Goal: Task Accomplishment & Management: Manage account settings

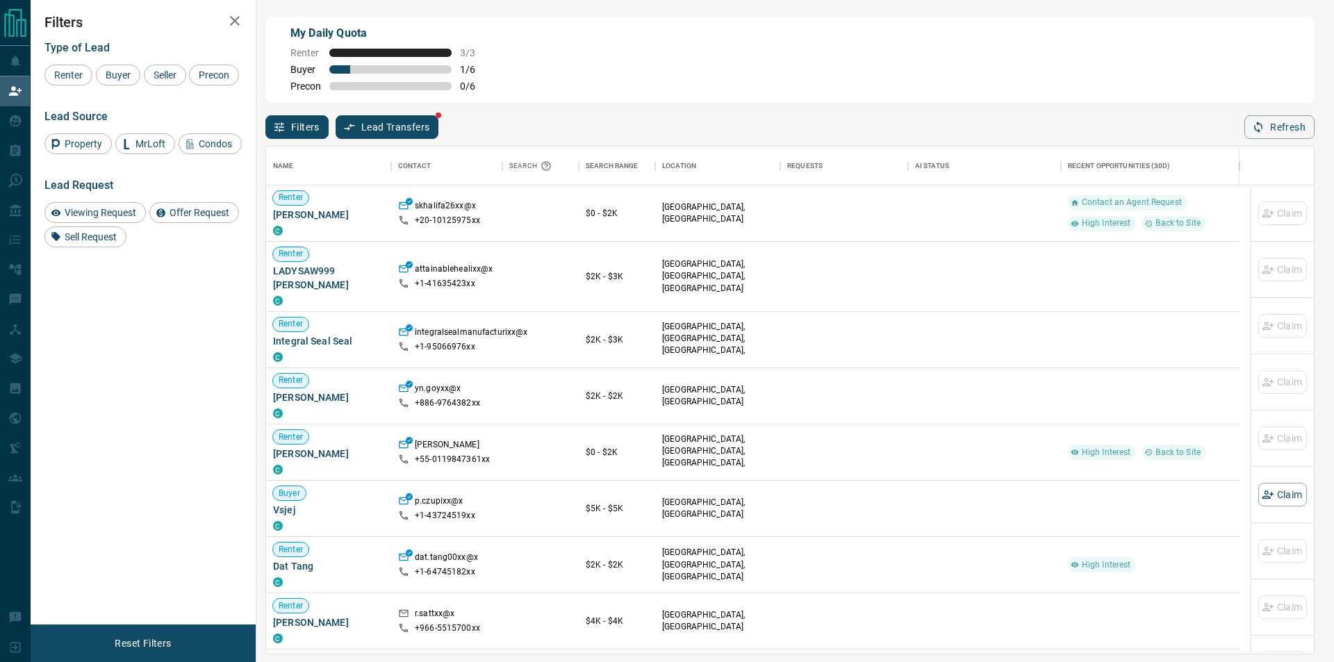
scroll to position [496, 1036]
click at [491, 327] on p "integralsealmanufacturixx@x" at bounding box center [471, 334] width 113 height 15
drag, startPoint x: 462, startPoint y: 338, endPoint x: 459, endPoint y: 329, distance: 9.0
click at [459, 341] on p "+1- 95066976xx" at bounding box center [445, 347] width 60 height 12
click at [464, 327] on p "integralsealmanufacturixx@x" at bounding box center [471, 334] width 113 height 15
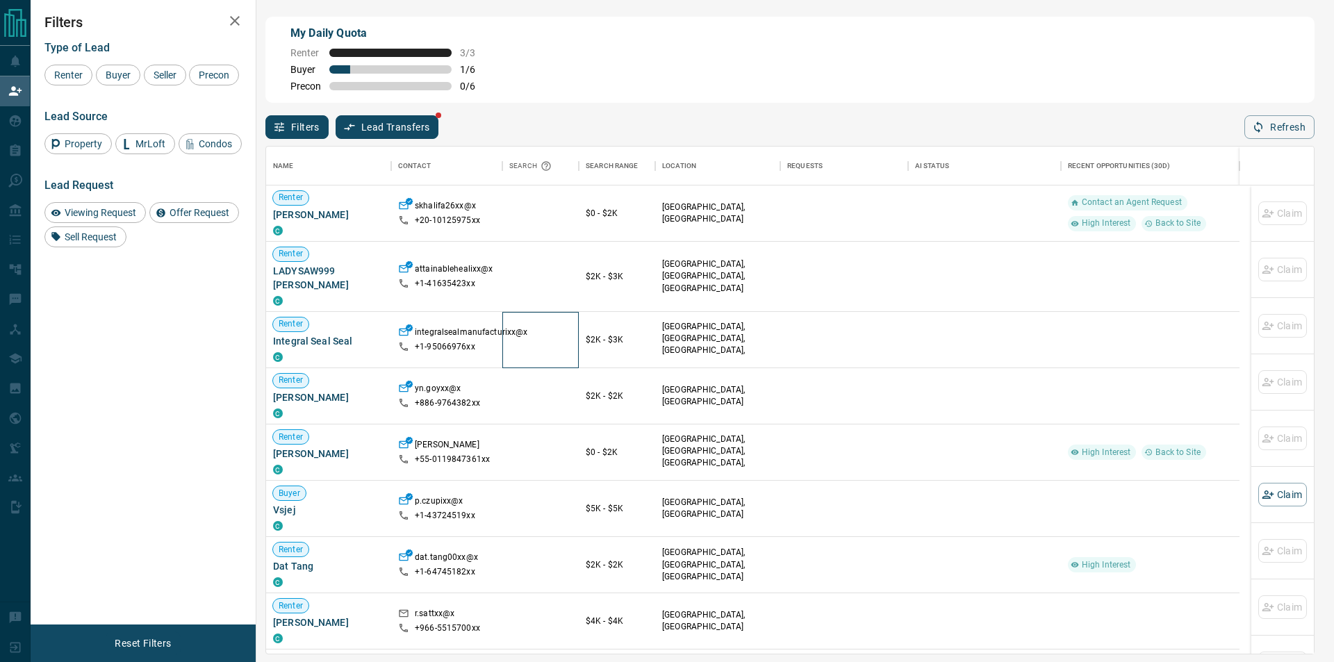
click at [532, 312] on div at bounding box center [540, 340] width 76 height 56
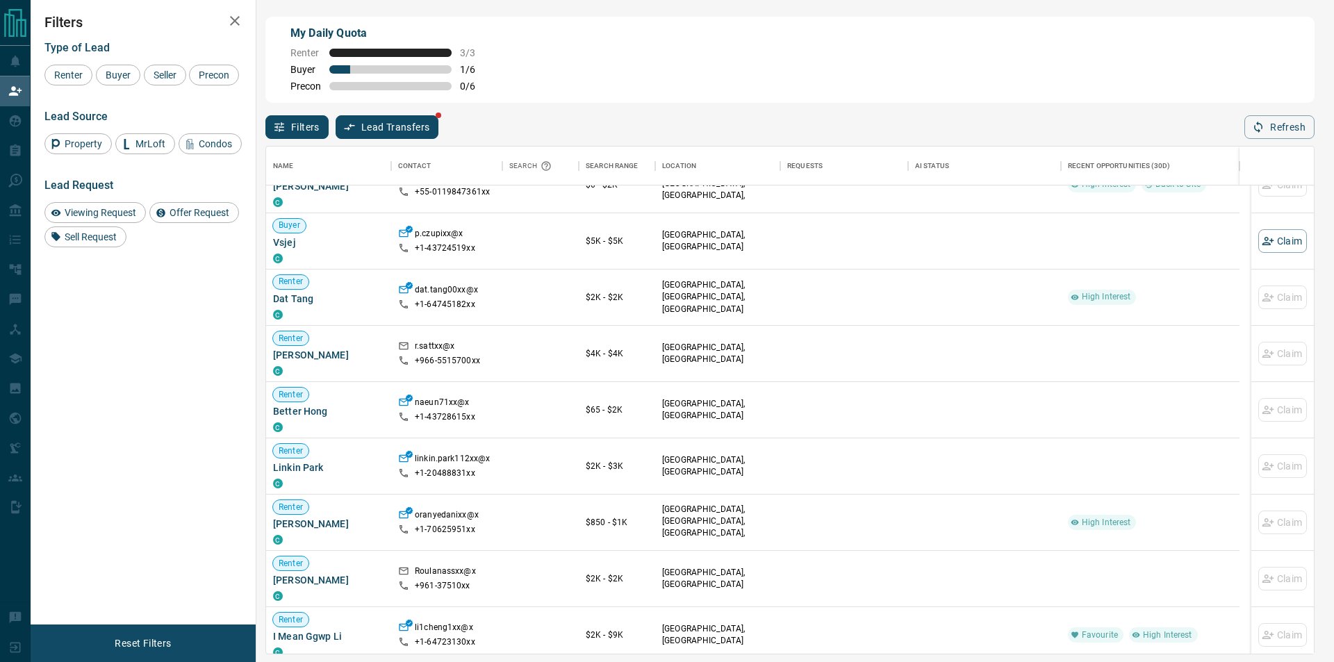
scroll to position [278, 0]
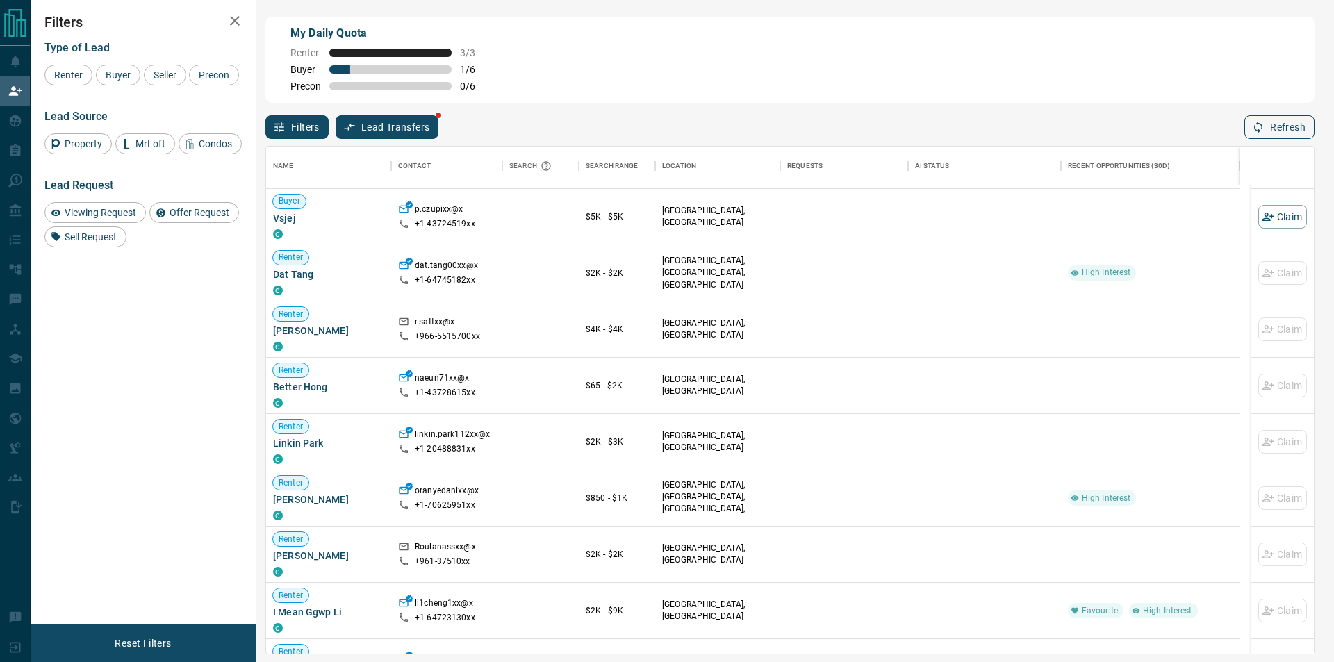
click at [1270, 118] on button "Refresh" at bounding box center [1280, 127] width 70 height 24
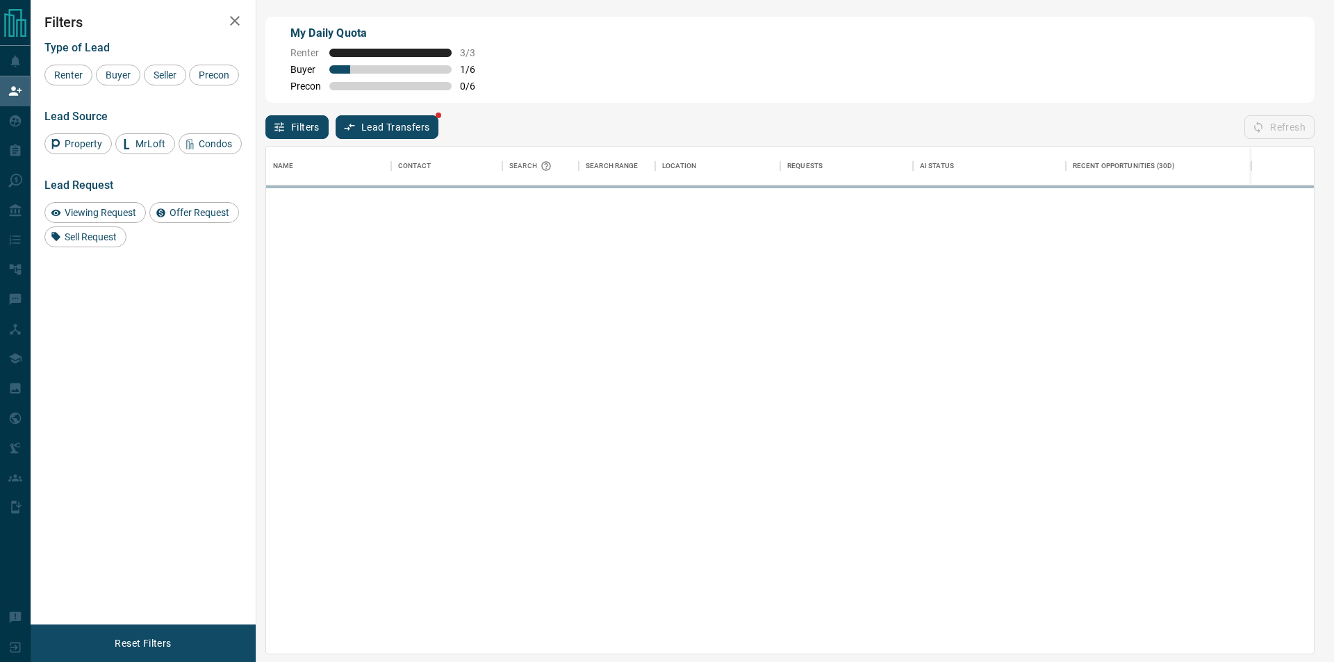
scroll to position [496, 1036]
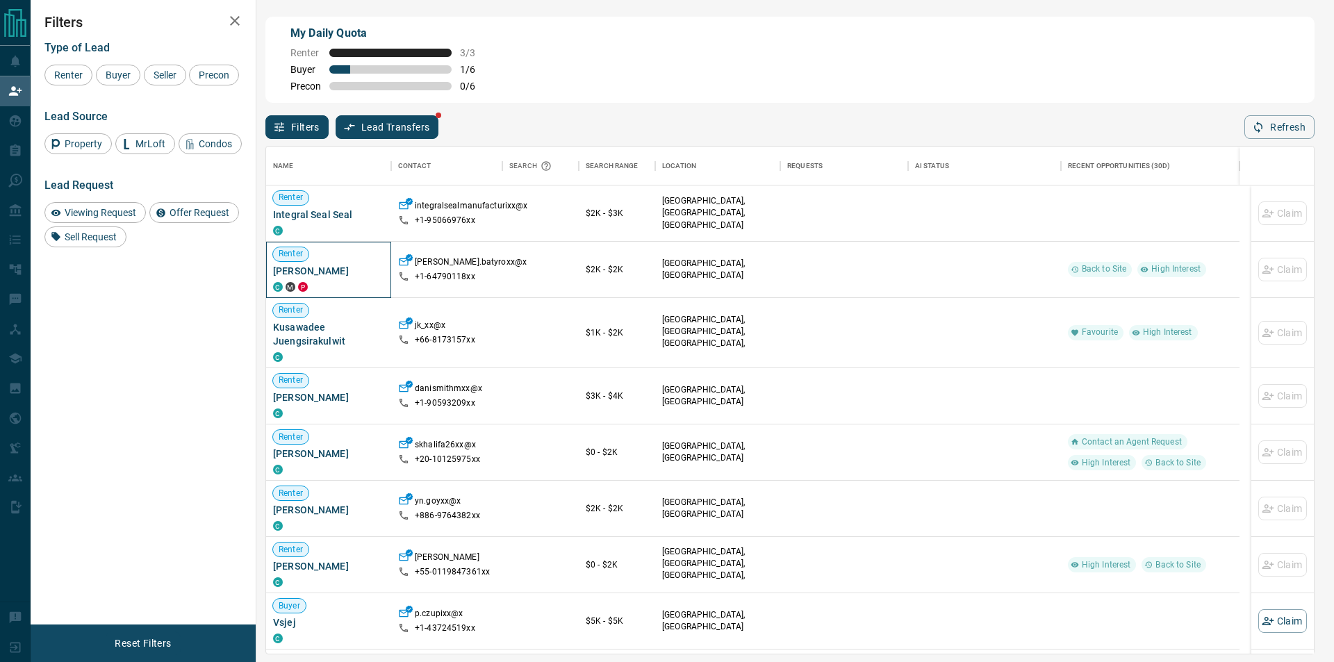
click at [286, 297] on div "Renter [PERSON_NAME] C M P" at bounding box center [328, 270] width 111 height 56
click at [1293, 124] on button "Refresh" at bounding box center [1280, 127] width 70 height 24
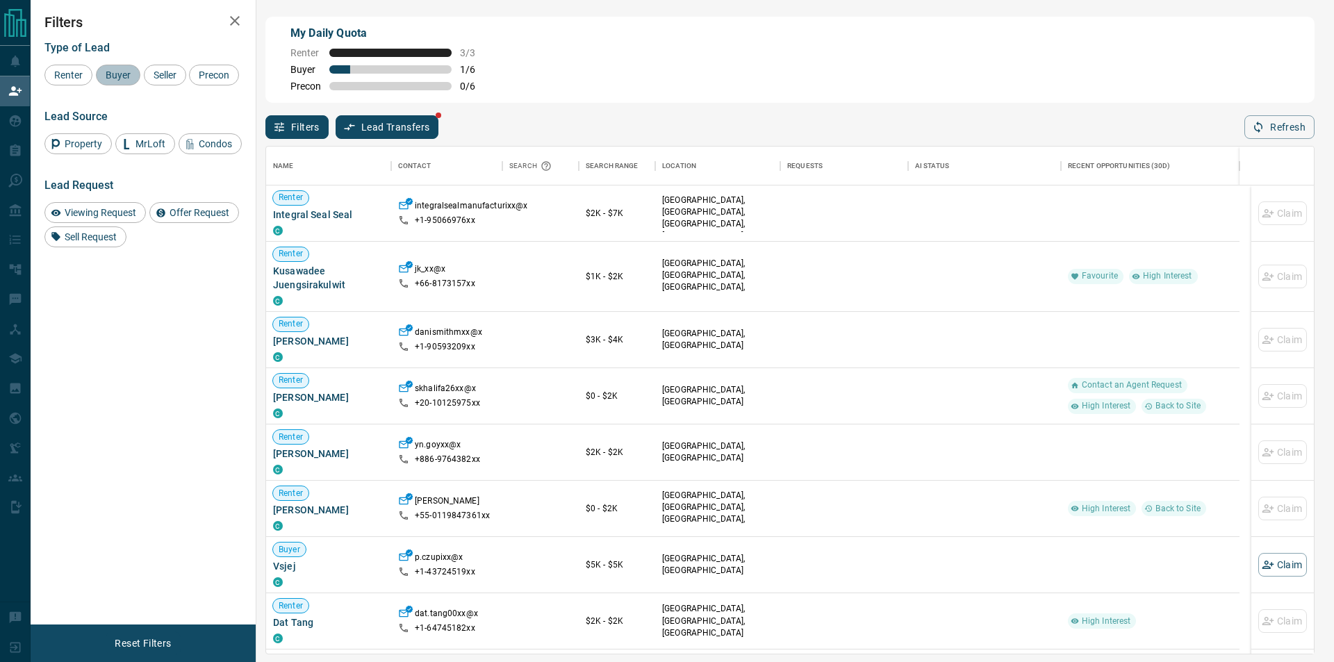
click at [111, 68] on div "Buyer" at bounding box center [118, 75] width 44 height 21
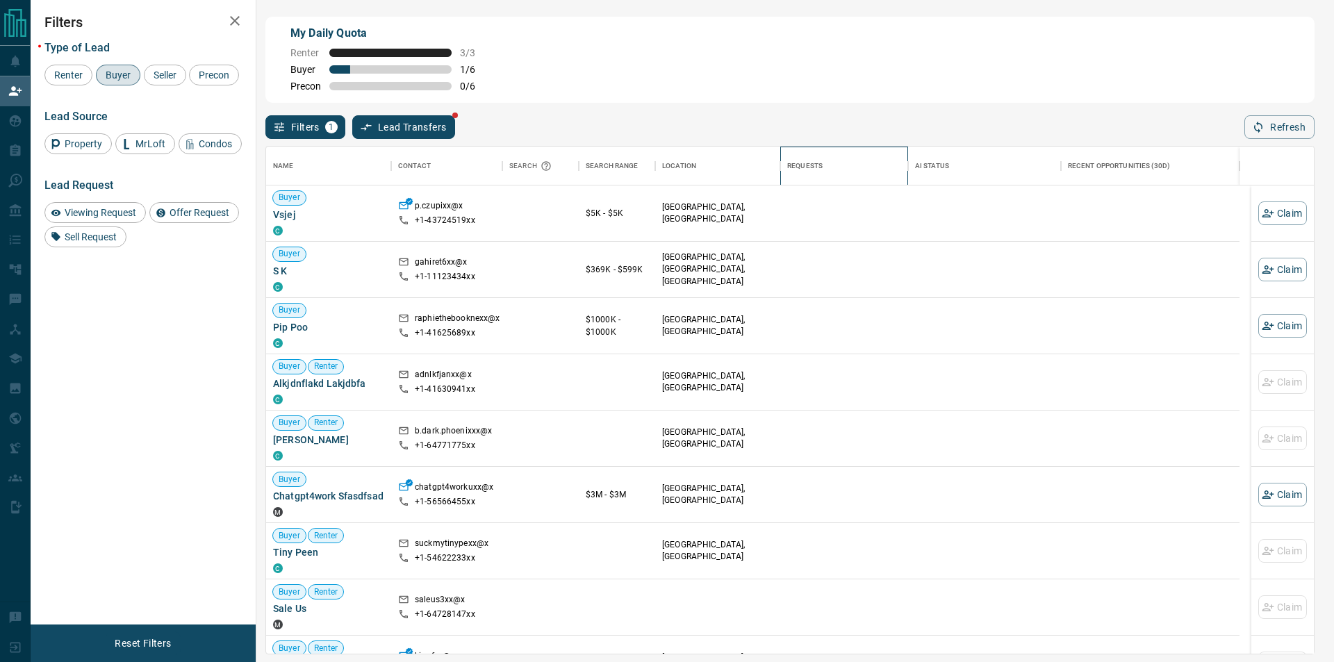
click at [842, 163] on div "Requests" at bounding box center [844, 166] width 114 height 39
click at [1263, 124] on icon "button" at bounding box center [1258, 127] width 13 height 13
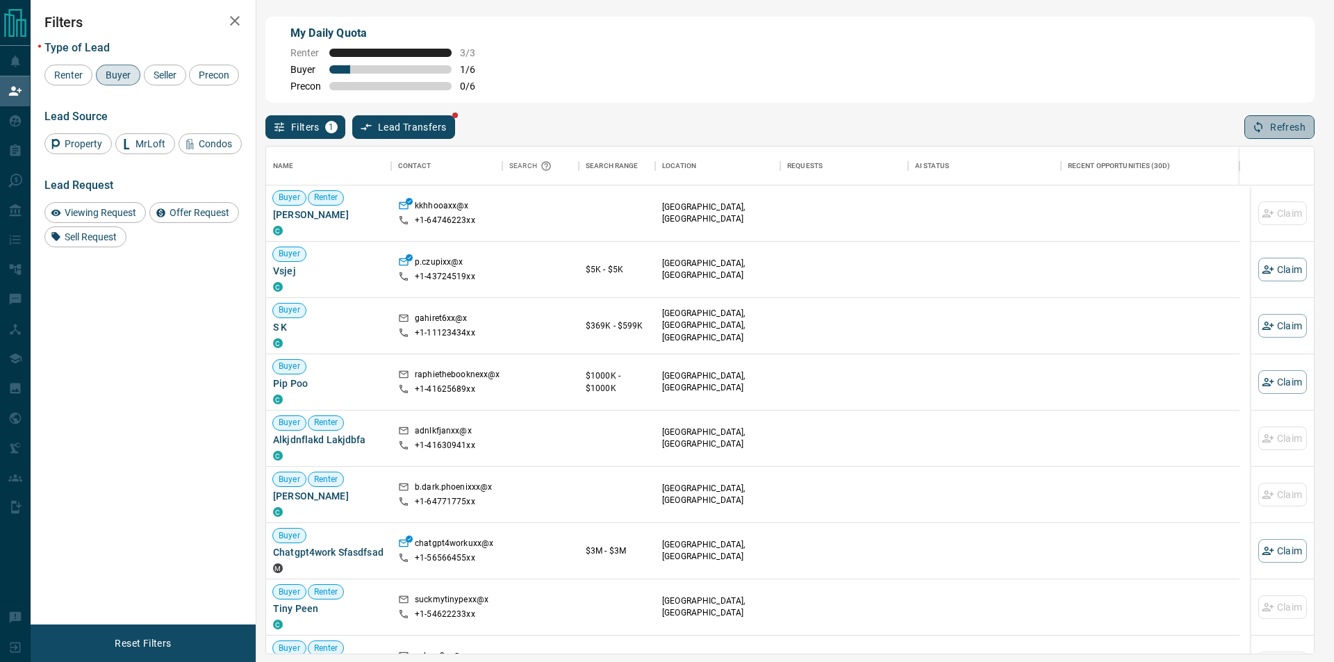
click at [1273, 129] on button "Refresh" at bounding box center [1280, 127] width 70 height 24
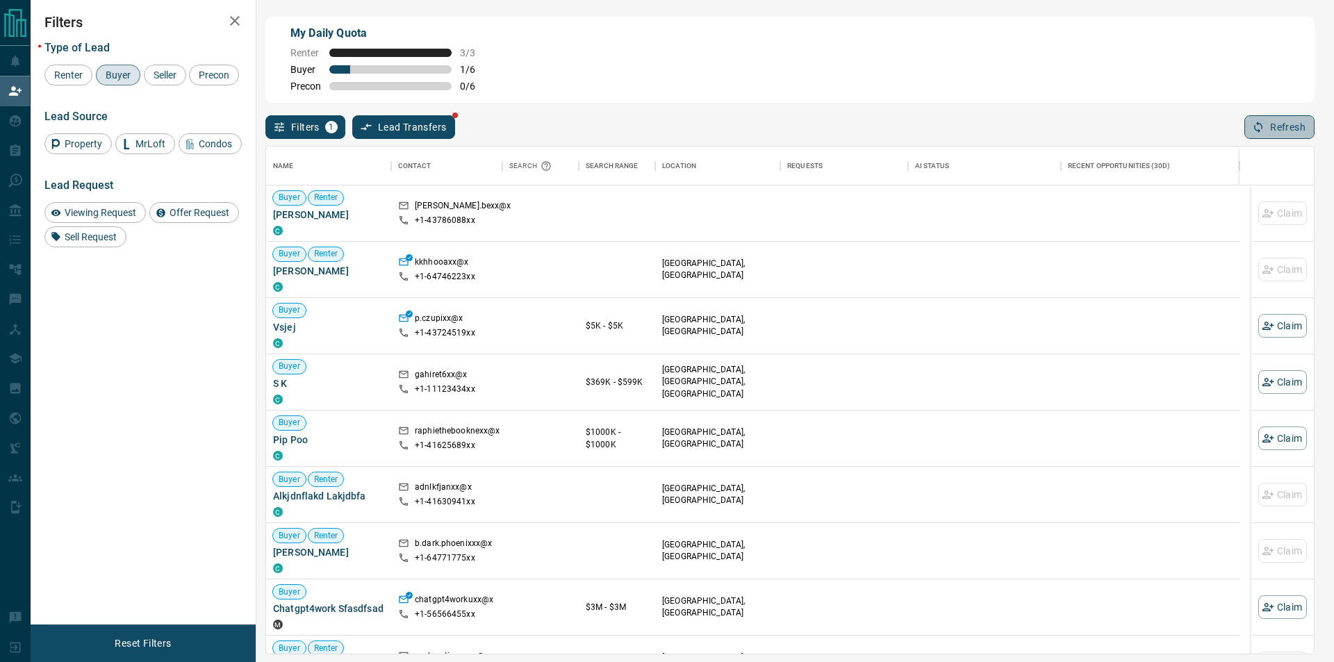
click at [1257, 127] on icon "button" at bounding box center [1258, 127] width 13 height 13
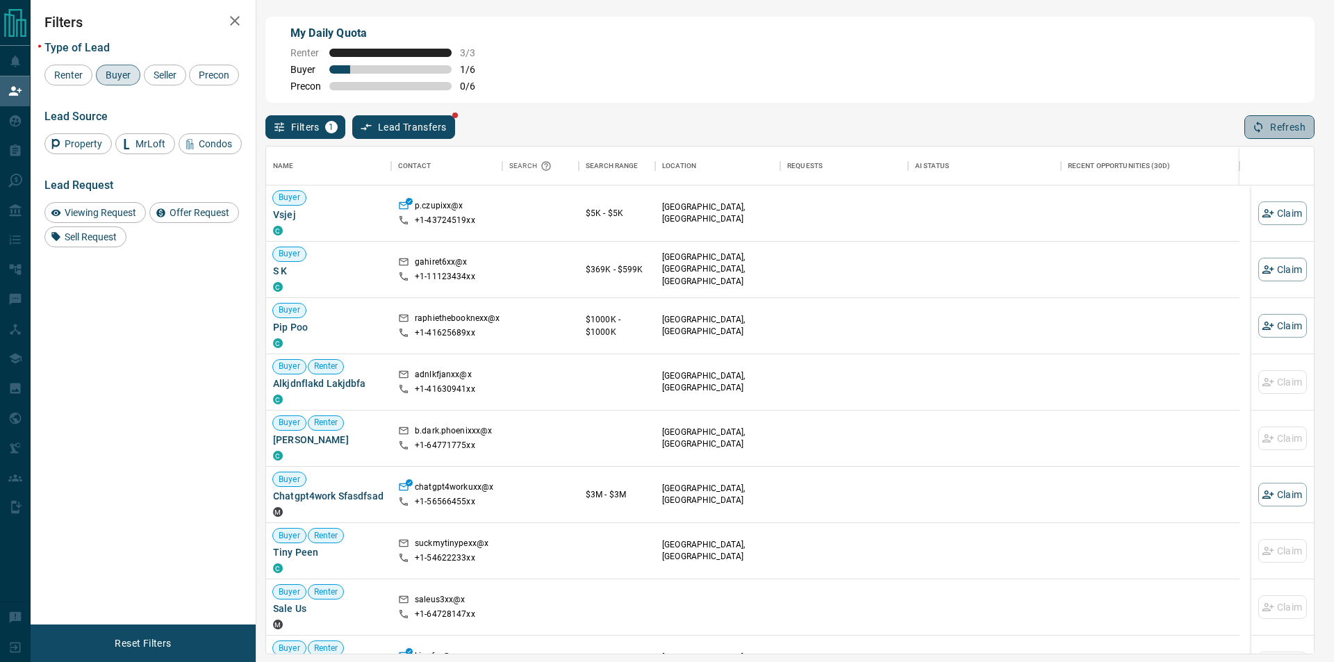
click at [1252, 139] on button "Refresh" at bounding box center [1280, 127] width 70 height 24
drag, startPoint x: 1222, startPoint y: 131, endPoint x: 1254, endPoint y: 122, distance: 33.9
click at [1222, 131] on div "Filters 1 Lead Transfers Refresh" at bounding box center [789, 121] width 1049 height 36
click at [1254, 122] on button "Refresh" at bounding box center [1280, 127] width 70 height 24
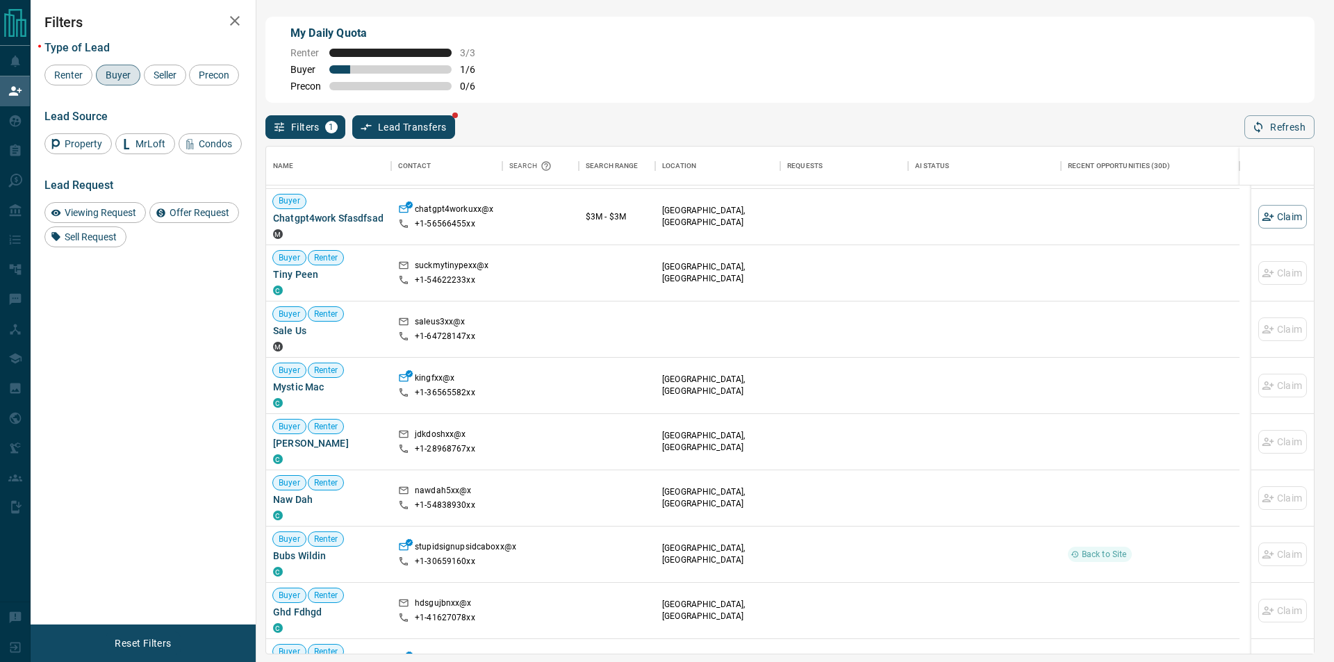
scroll to position [0, 0]
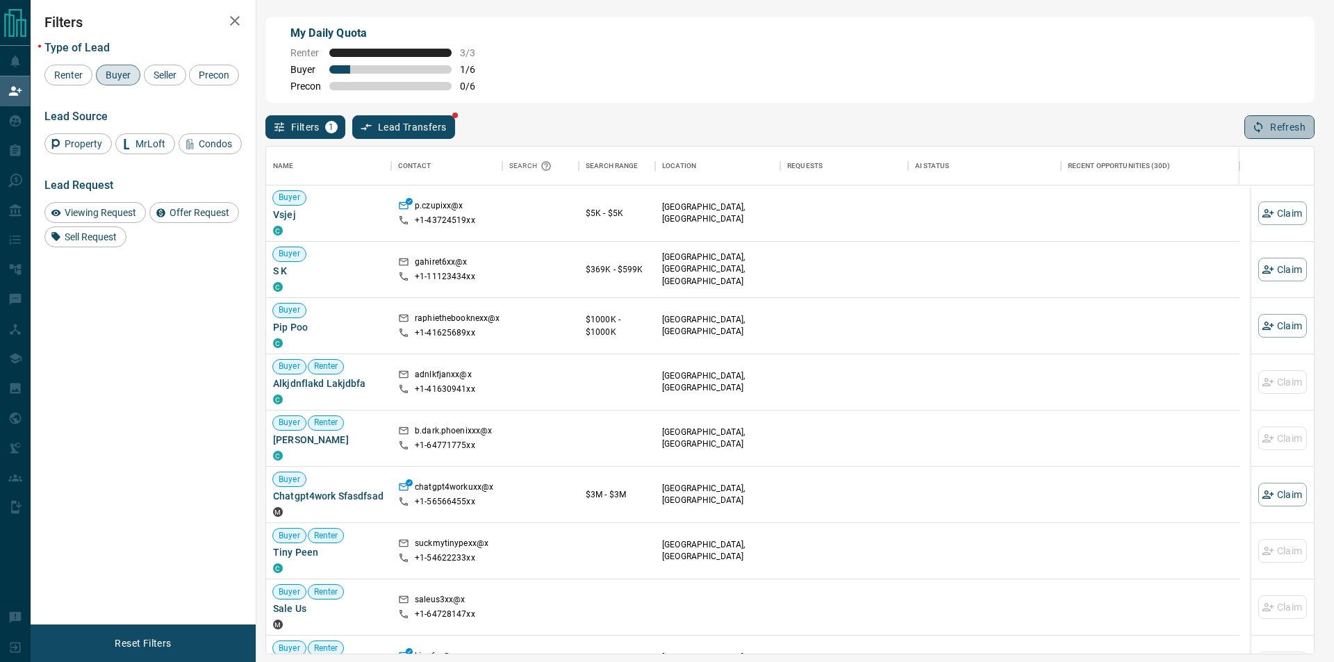
click at [1254, 138] on button "Refresh" at bounding box center [1280, 127] width 70 height 24
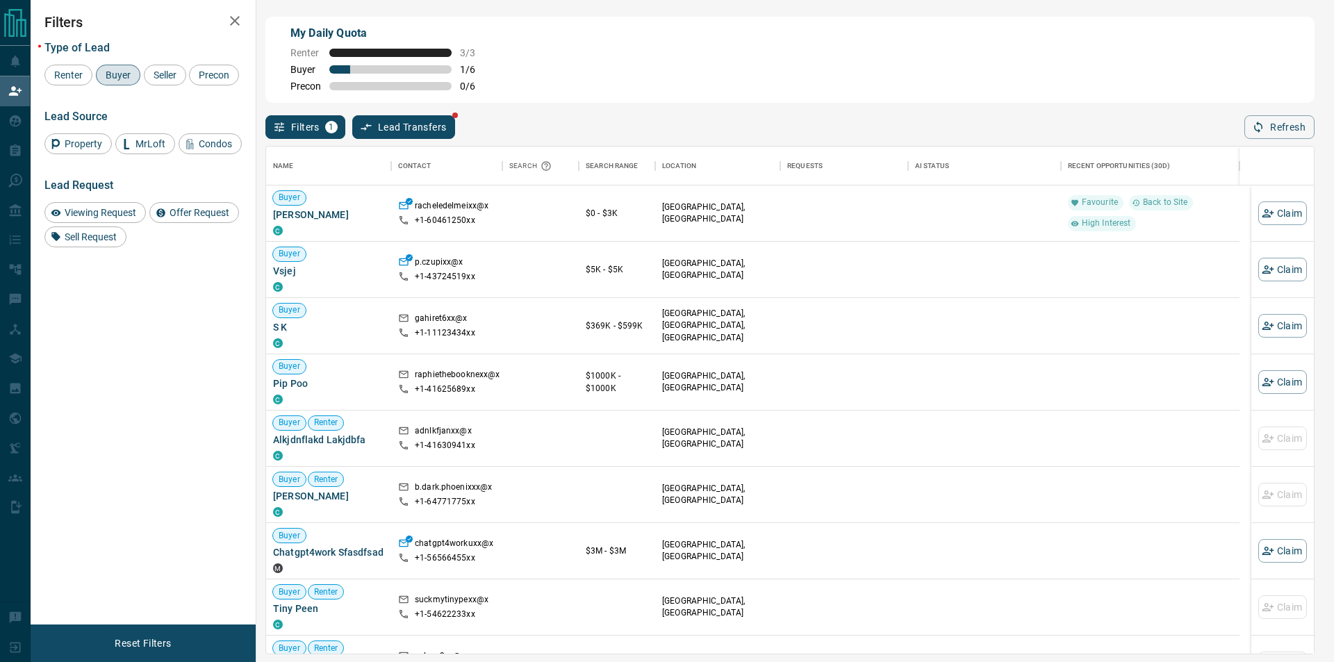
scroll to position [496, 1036]
click at [1282, 223] on button "Claim" at bounding box center [1283, 214] width 49 height 24
click at [1277, 218] on button "Claim" at bounding box center [1283, 214] width 49 height 24
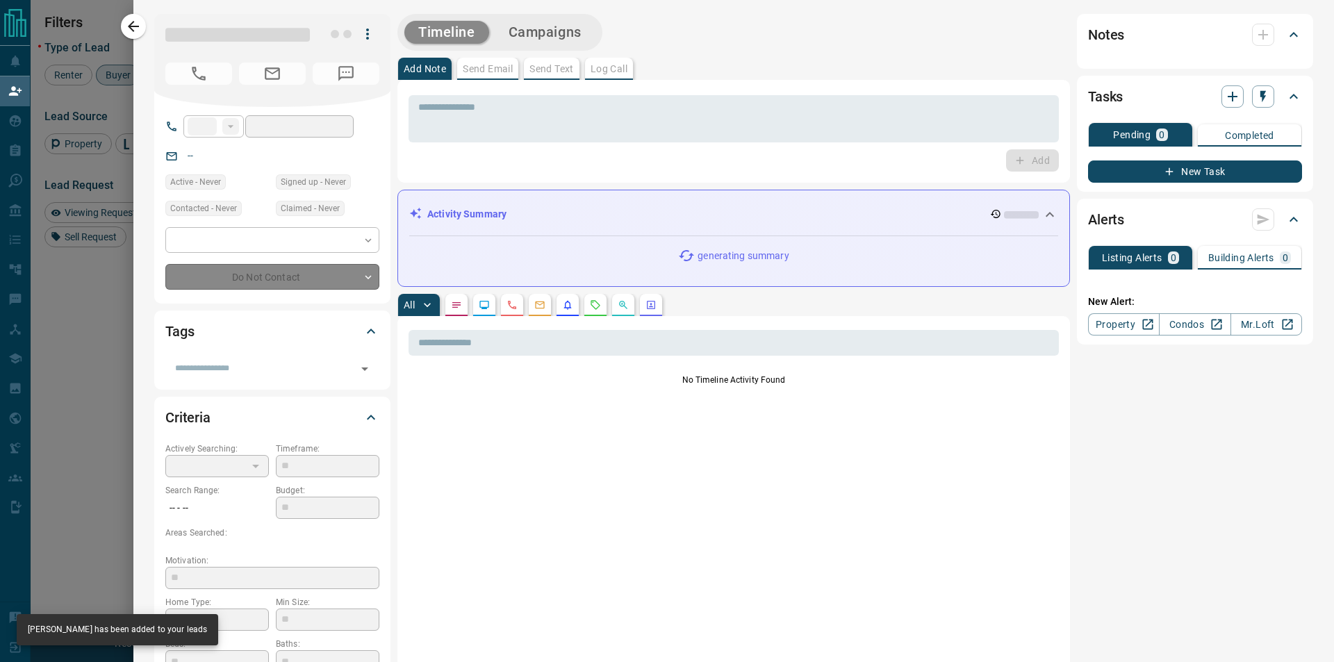
type input "**"
type input "**********"
type input "**"
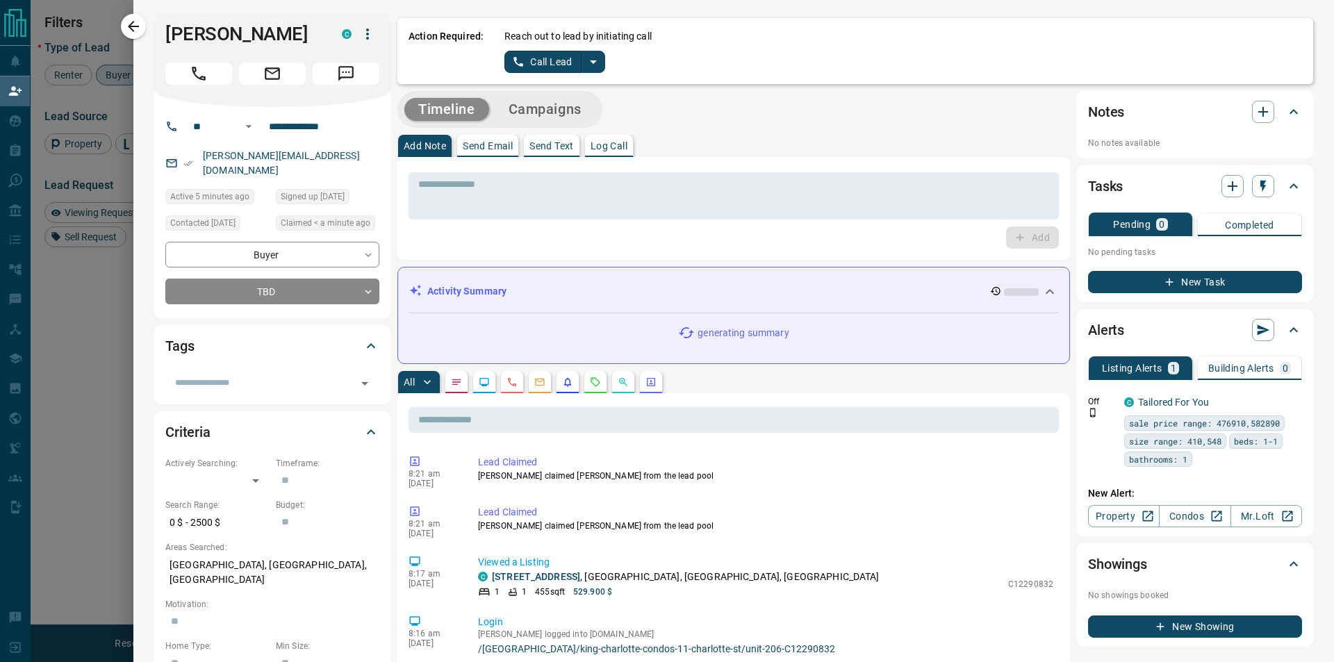
click at [1265, 214] on div at bounding box center [667, 331] width 1334 height 662
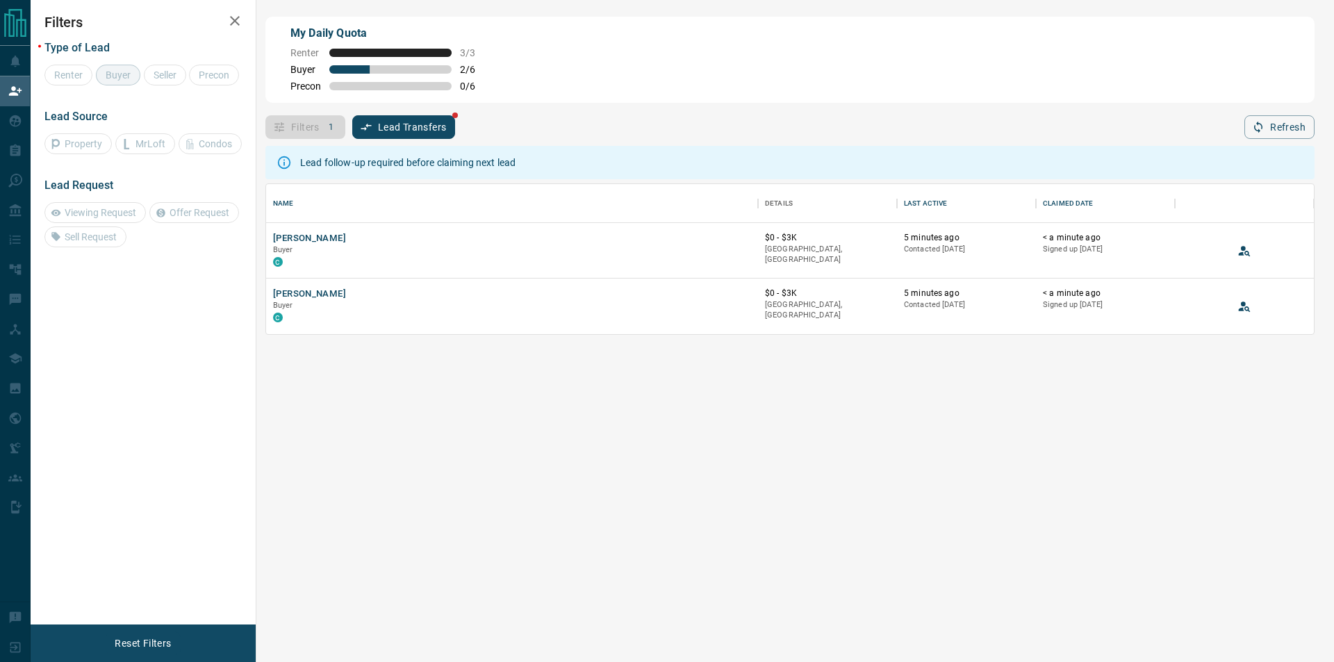
scroll to position [138, 1036]
click at [1244, 256] on icon "View Lead" at bounding box center [1245, 254] width 12 height 6
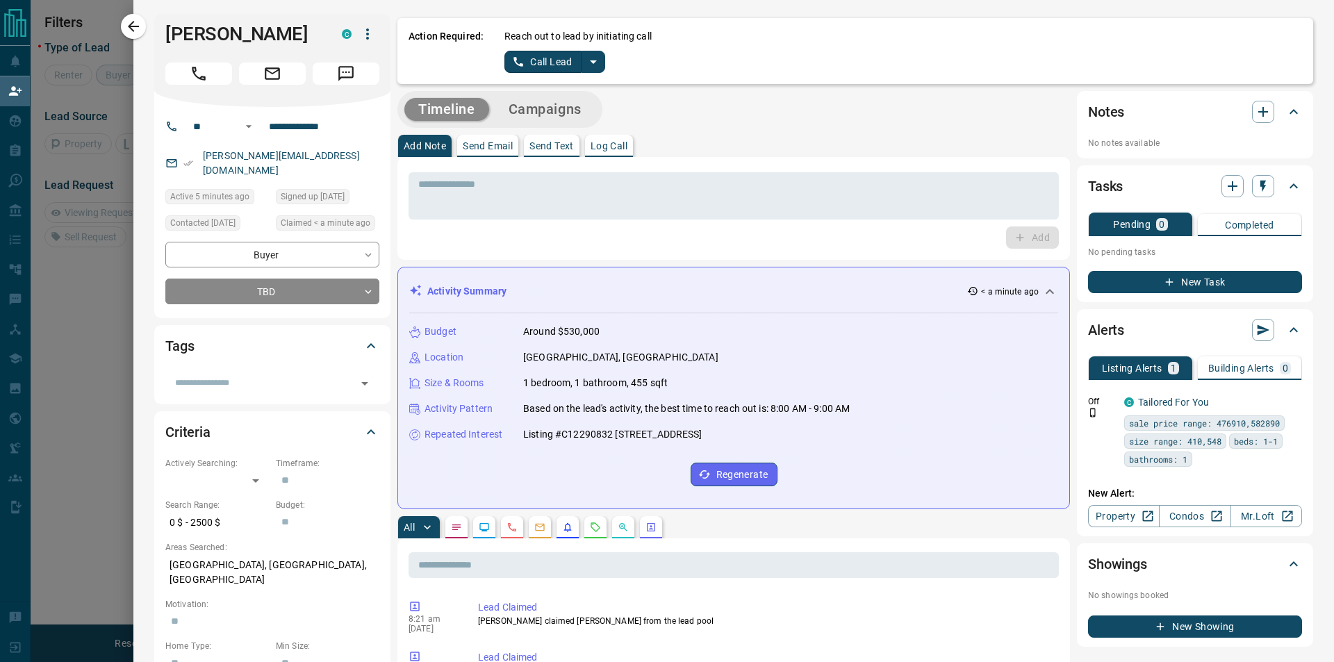
click at [588, 61] on icon "split button" at bounding box center [593, 62] width 17 height 17
click at [526, 112] on li "Log Manual Call" at bounding box center [553, 109] width 85 height 21
click at [513, 58] on button "Log Manual Call" at bounding box center [551, 62] width 92 height 22
click at [515, 64] on button "Yes" at bounding box center [519, 62] width 28 height 22
click at [596, 57] on icon "split button" at bounding box center [593, 62] width 17 height 17
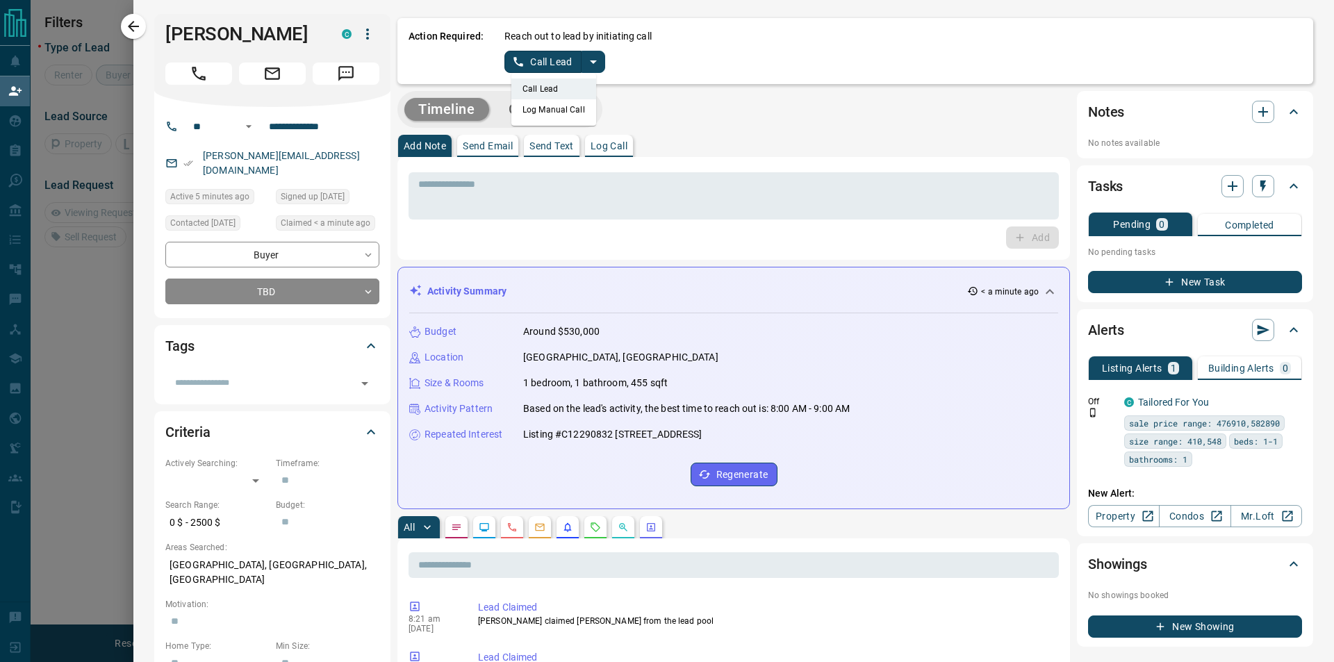
click at [557, 107] on li "Log Manual Call" at bounding box center [553, 109] width 85 height 21
click at [526, 61] on button "Log Manual Call" at bounding box center [551, 62] width 92 height 22
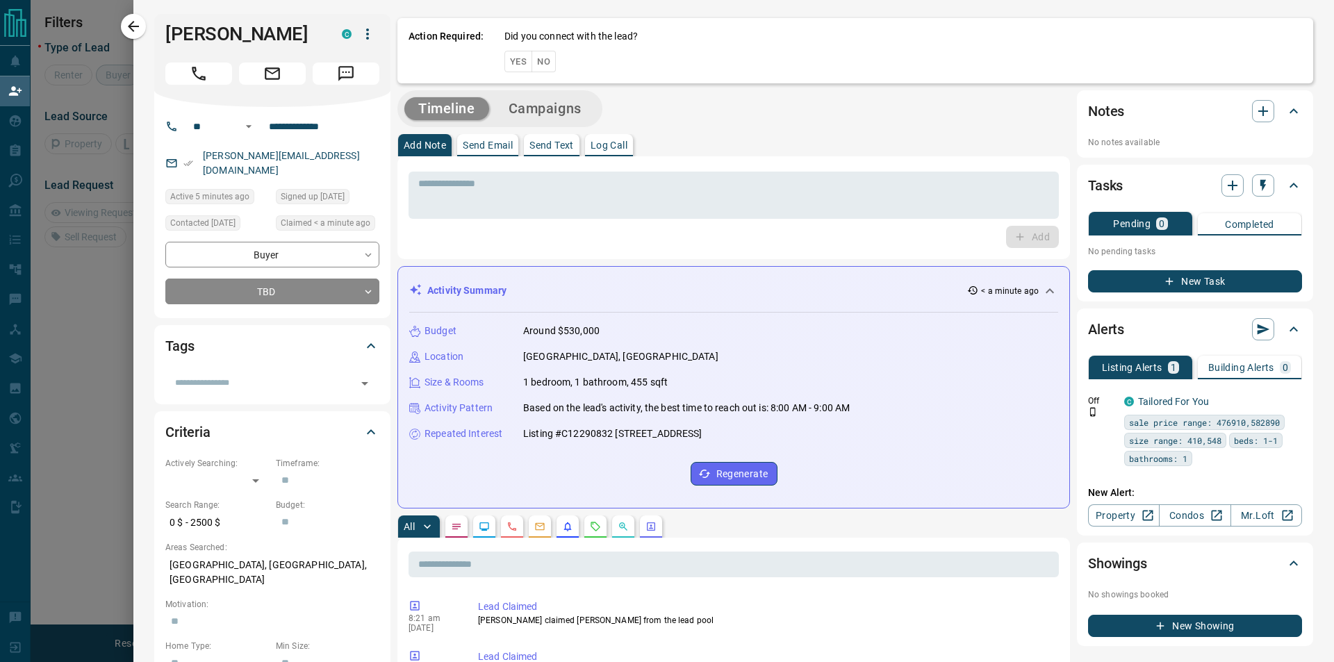
click at [517, 60] on button "Yes" at bounding box center [519, 62] width 28 height 22
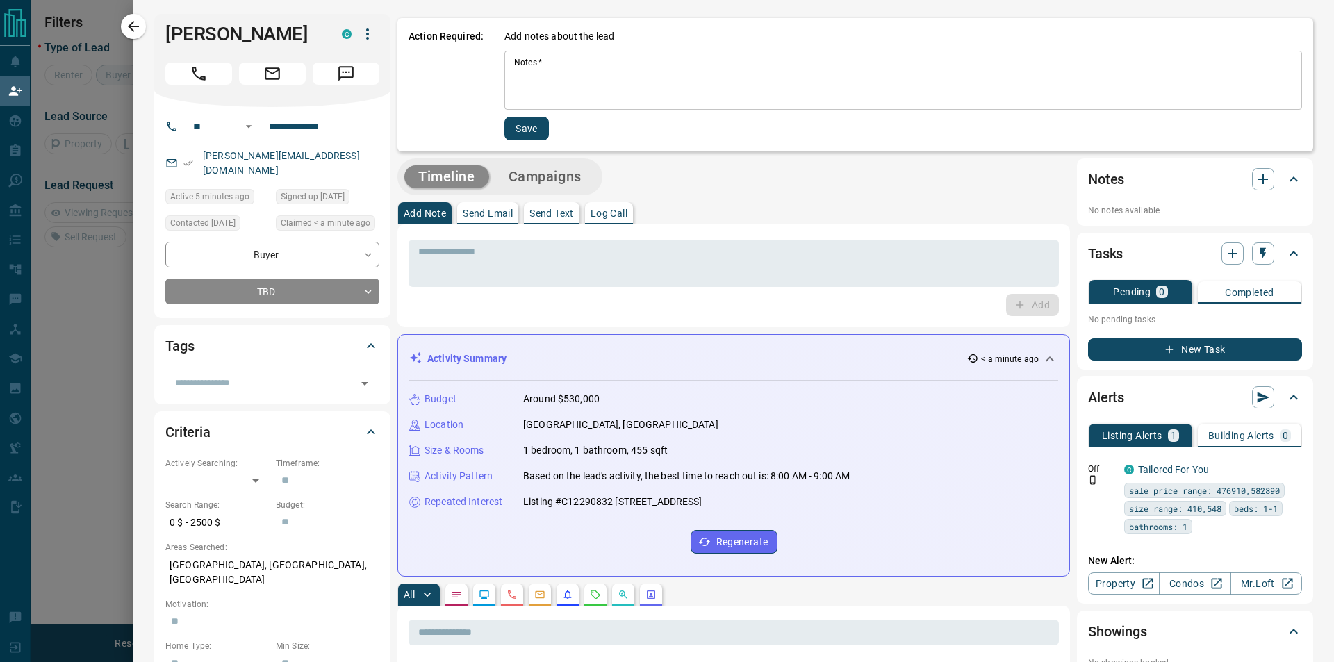
click at [519, 60] on textarea "Notes   *" at bounding box center [903, 80] width 778 height 47
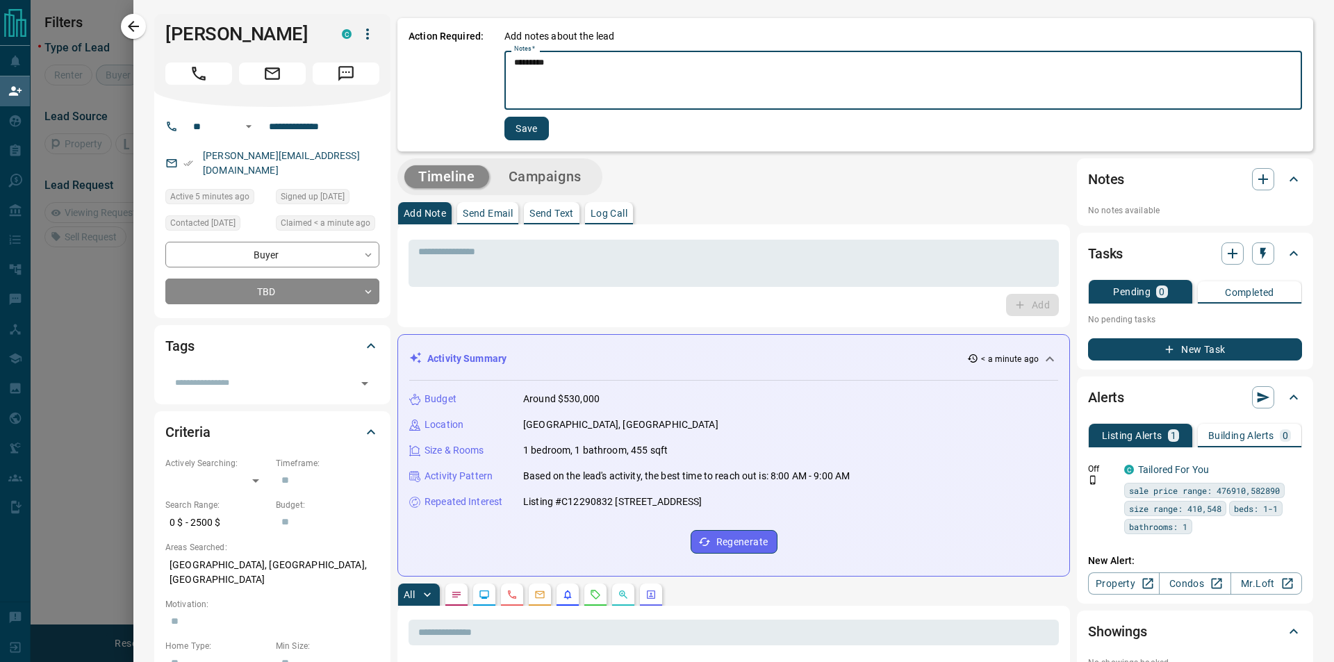
type textarea "*********"
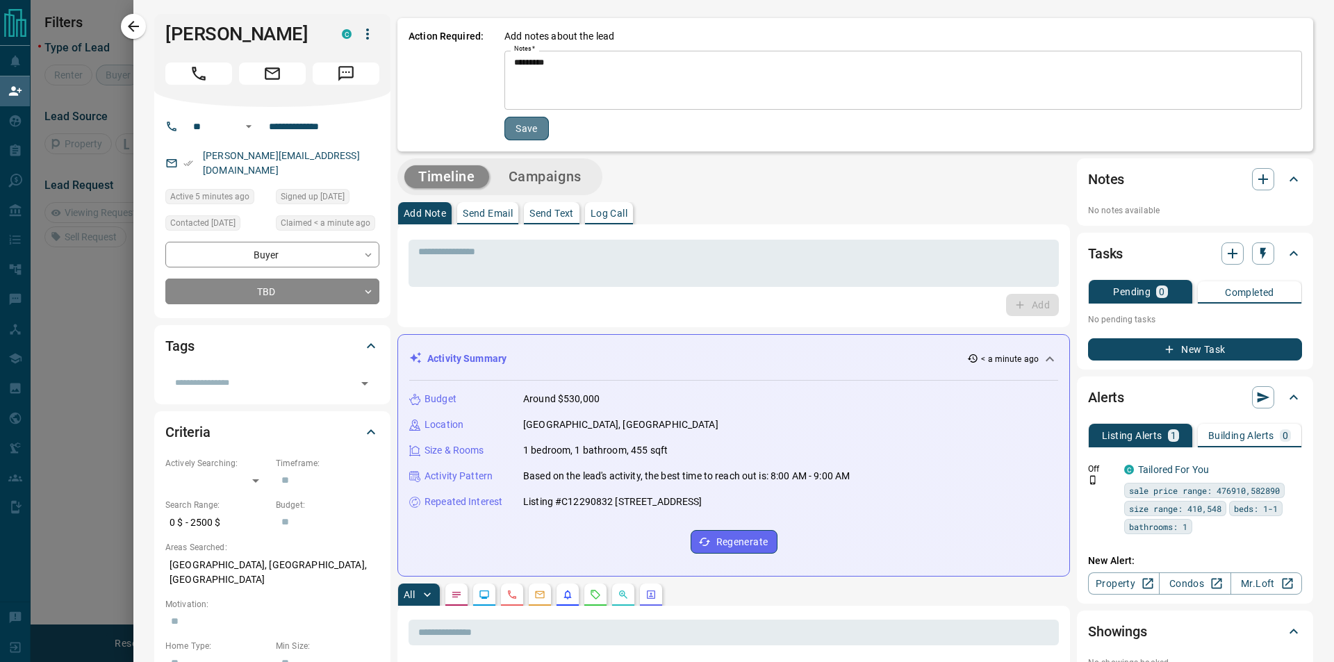
click at [530, 120] on button "Save" at bounding box center [527, 129] width 44 height 24
click at [596, 79] on textarea "Notes   *" at bounding box center [903, 80] width 778 height 47
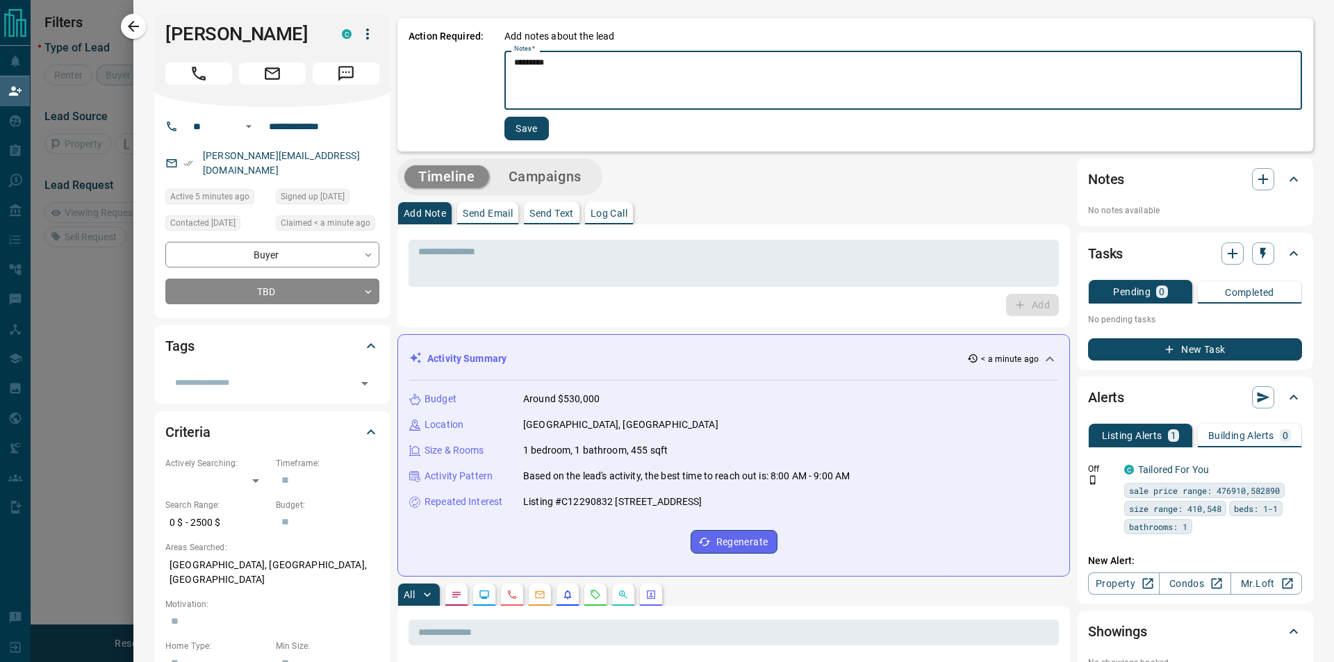
type textarea "*********"
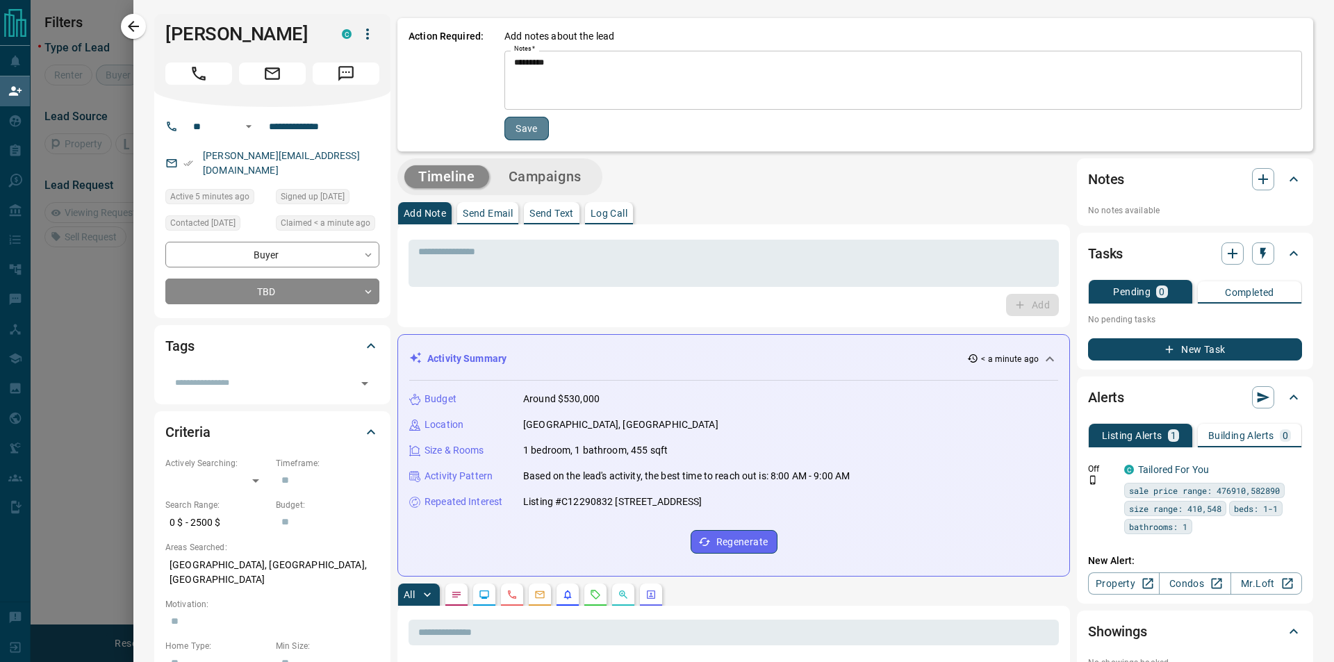
click at [516, 119] on button "Save" at bounding box center [527, 129] width 44 height 24
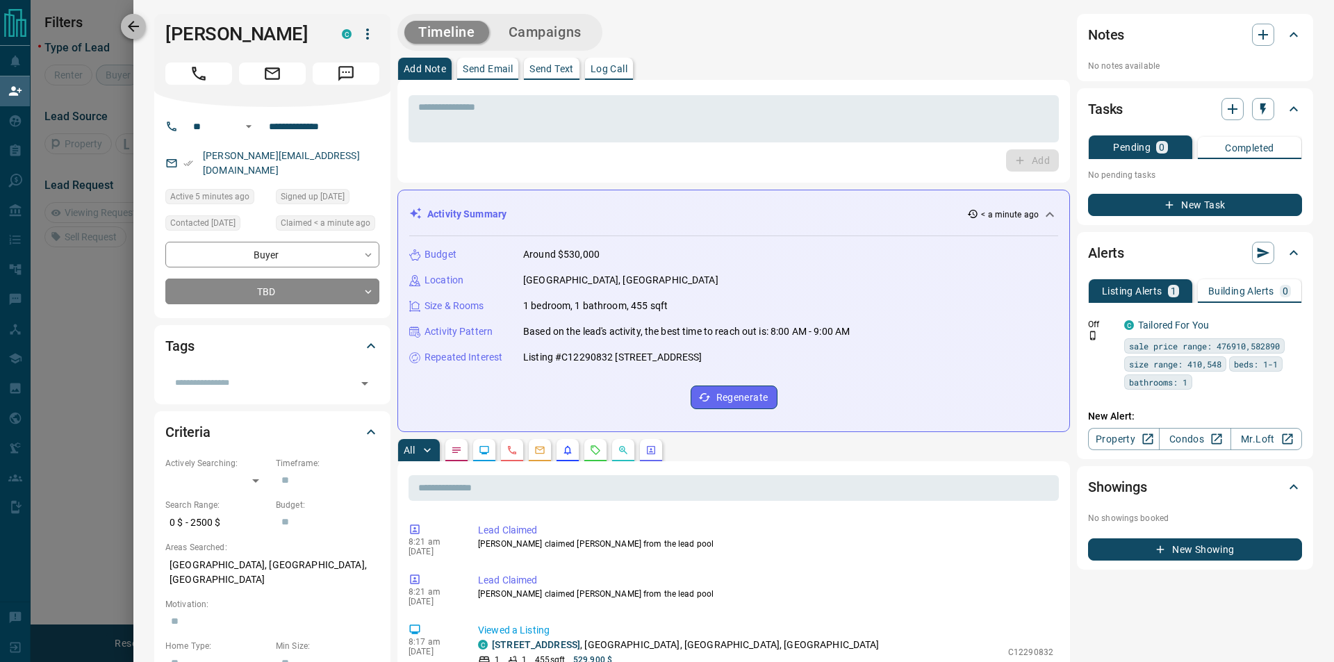
click at [133, 19] on icon "button" at bounding box center [133, 26] width 17 height 17
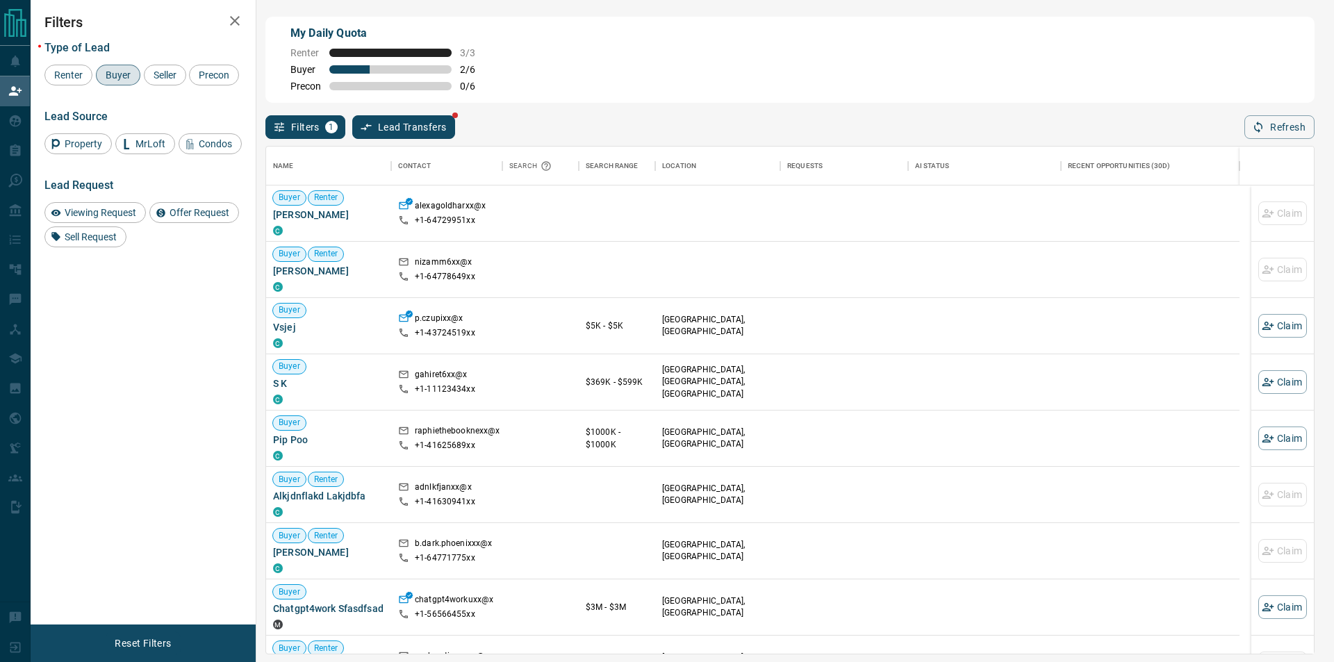
scroll to position [496, 1036]
click at [1256, 136] on button "Refresh" at bounding box center [1280, 127] width 70 height 24
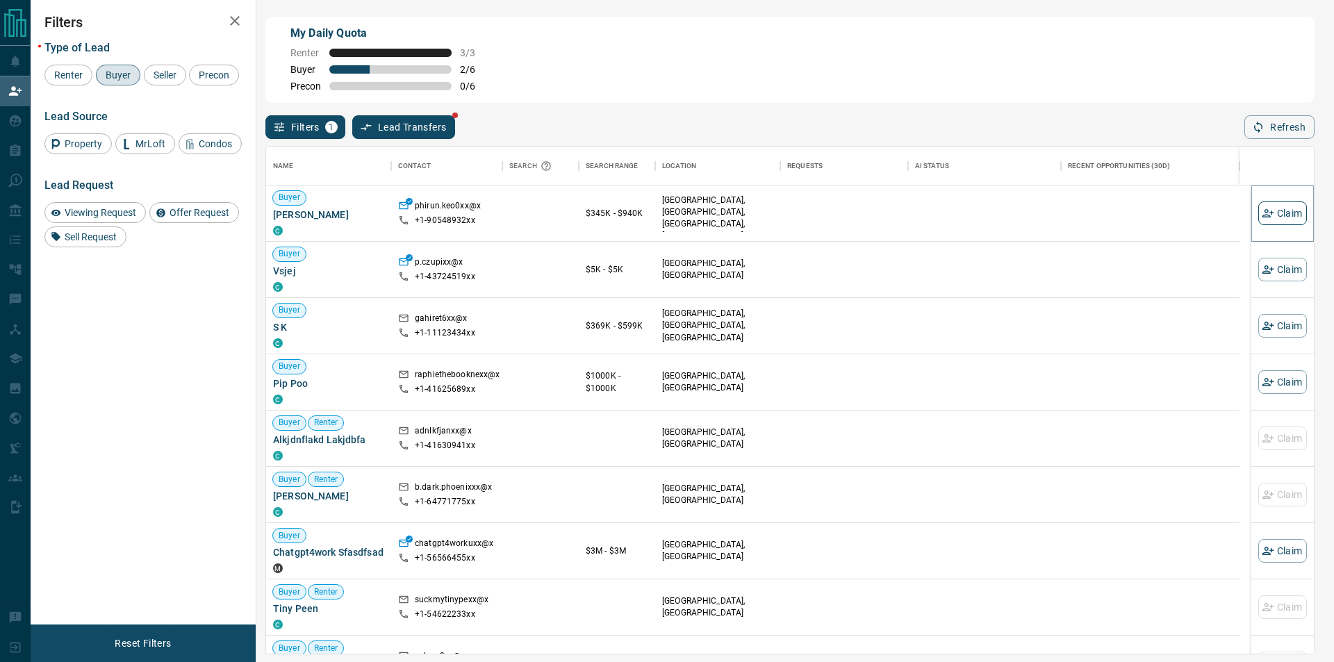
click at [1264, 213] on button "Claim" at bounding box center [1283, 214] width 49 height 24
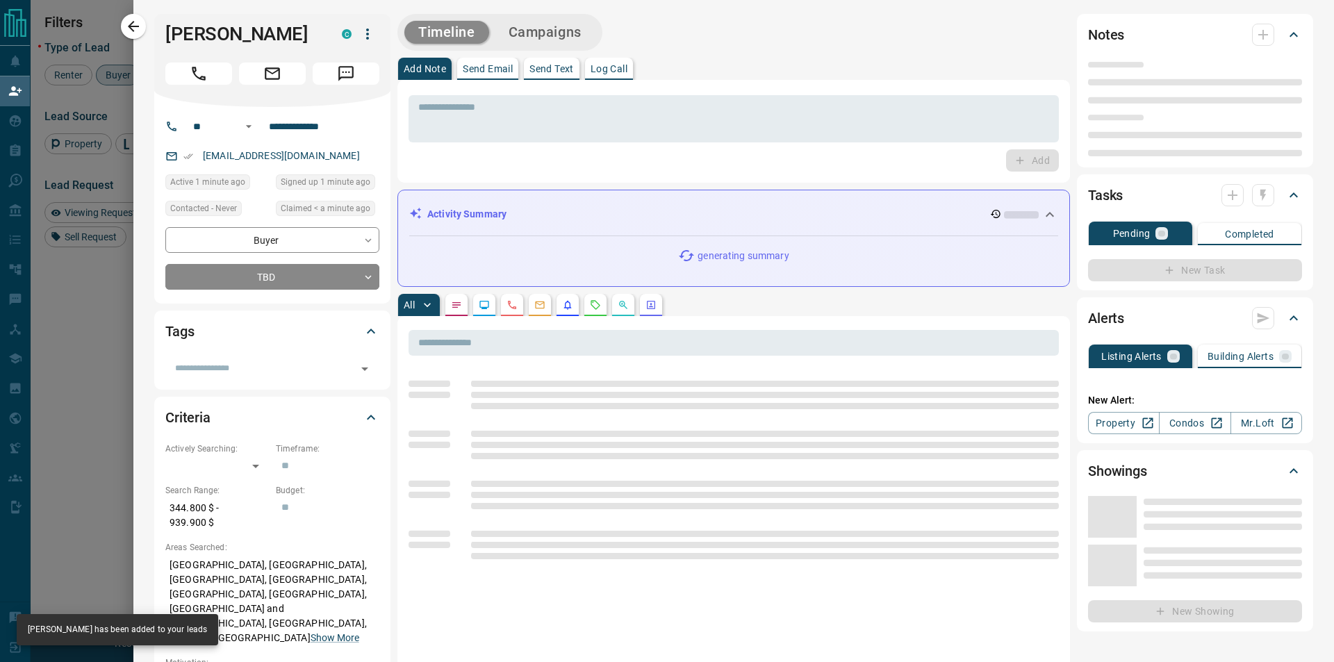
type input "**"
type input "**********"
type input "**"
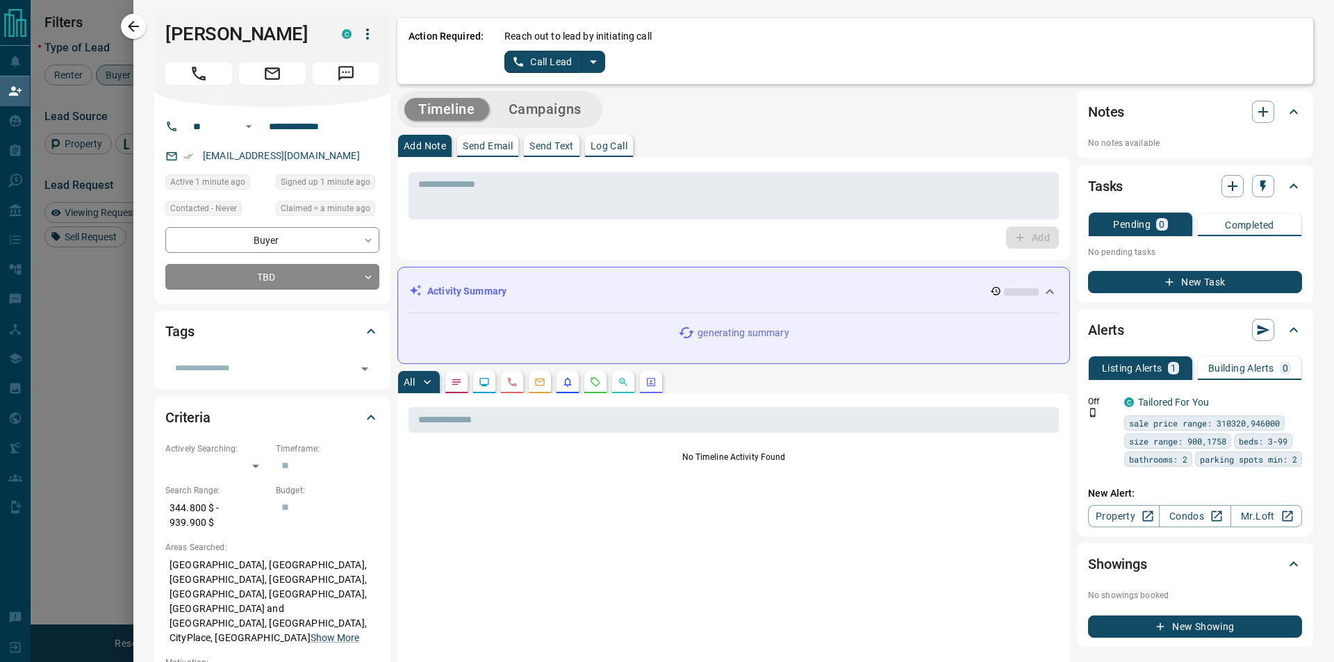
click at [578, 79] on div "Action Required: Reach out to lead by initiating call Call Lead" at bounding box center [855, 51] width 916 height 66
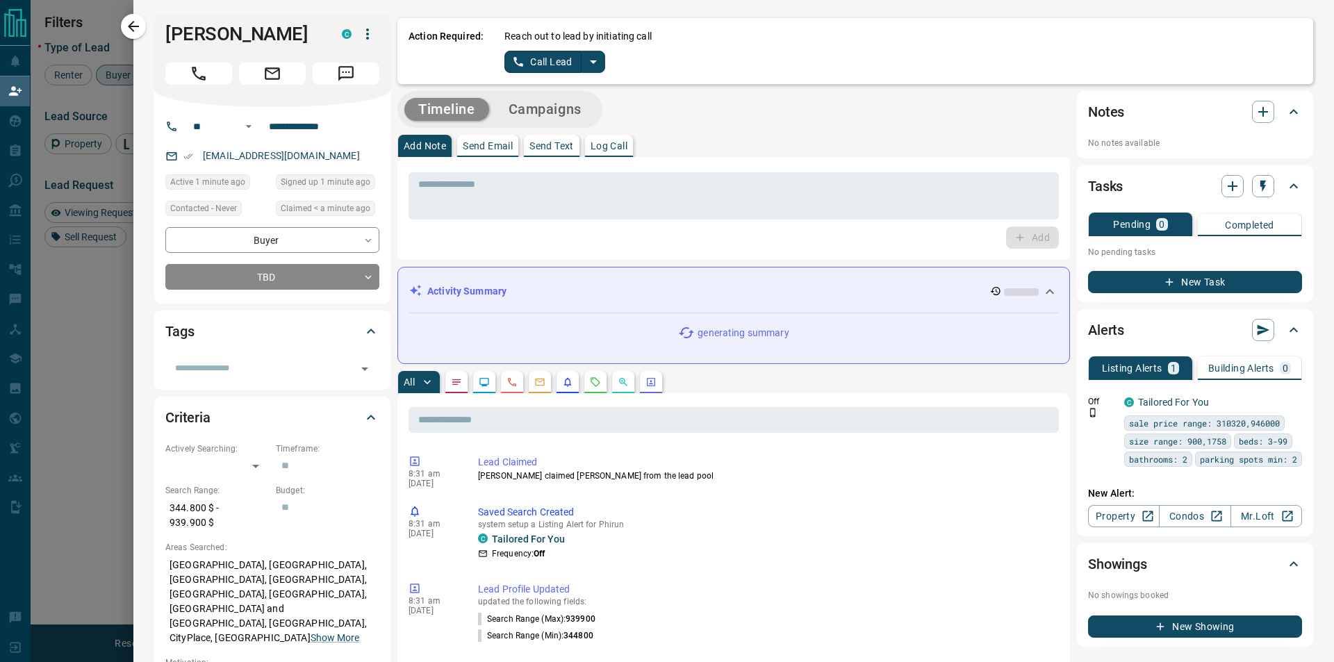
click at [596, 52] on button "split button" at bounding box center [594, 62] width 24 height 22
click at [566, 115] on li "Log Manual Call" at bounding box center [553, 109] width 85 height 21
click at [508, 78] on div "Action Required: Reach out to lead by initiating call Log Manual Call" at bounding box center [855, 51] width 916 height 66
click at [517, 59] on button "Log Manual Call" at bounding box center [551, 62] width 92 height 22
click at [514, 67] on button "Yes" at bounding box center [519, 62] width 28 height 22
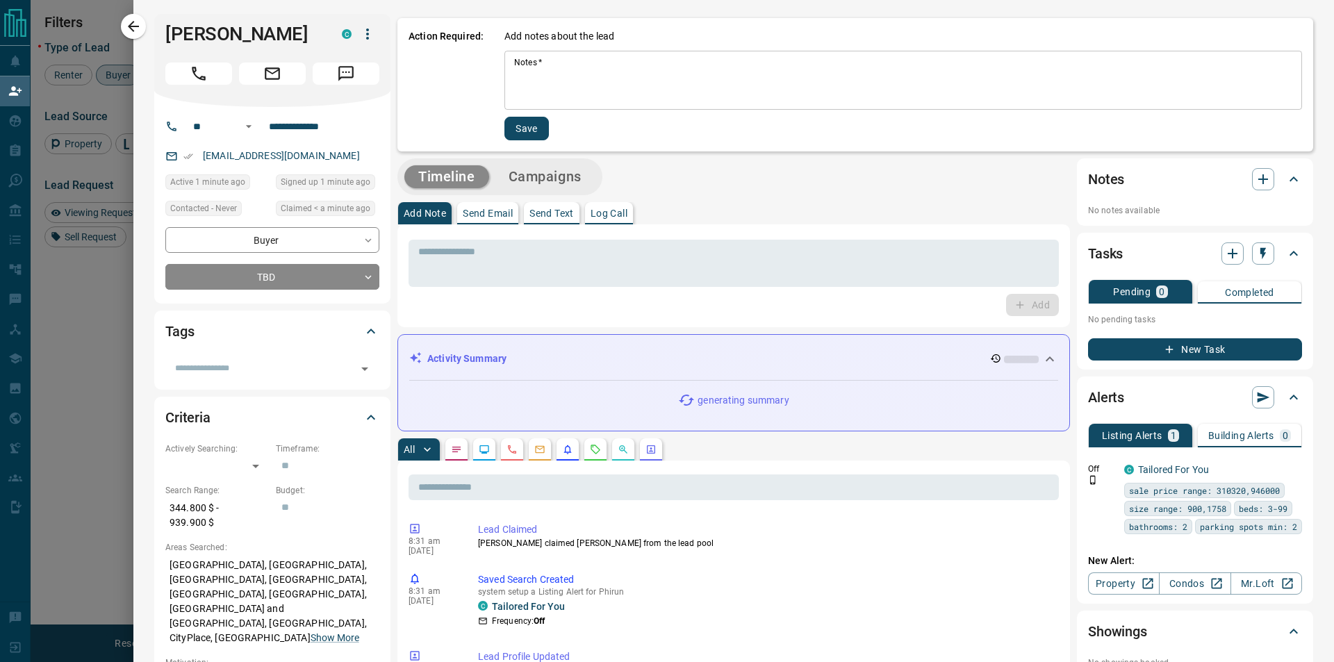
click at [517, 67] on textarea "Notes   *" at bounding box center [903, 80] width 778 height 47
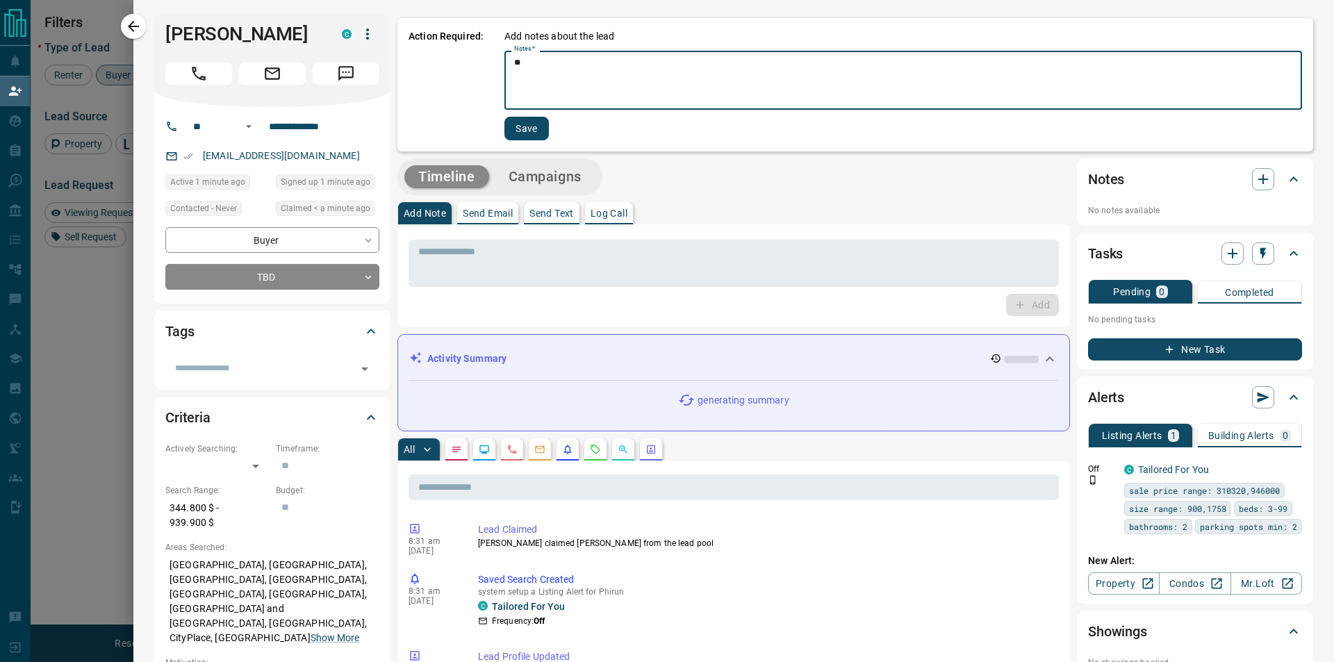
type textarea "*"
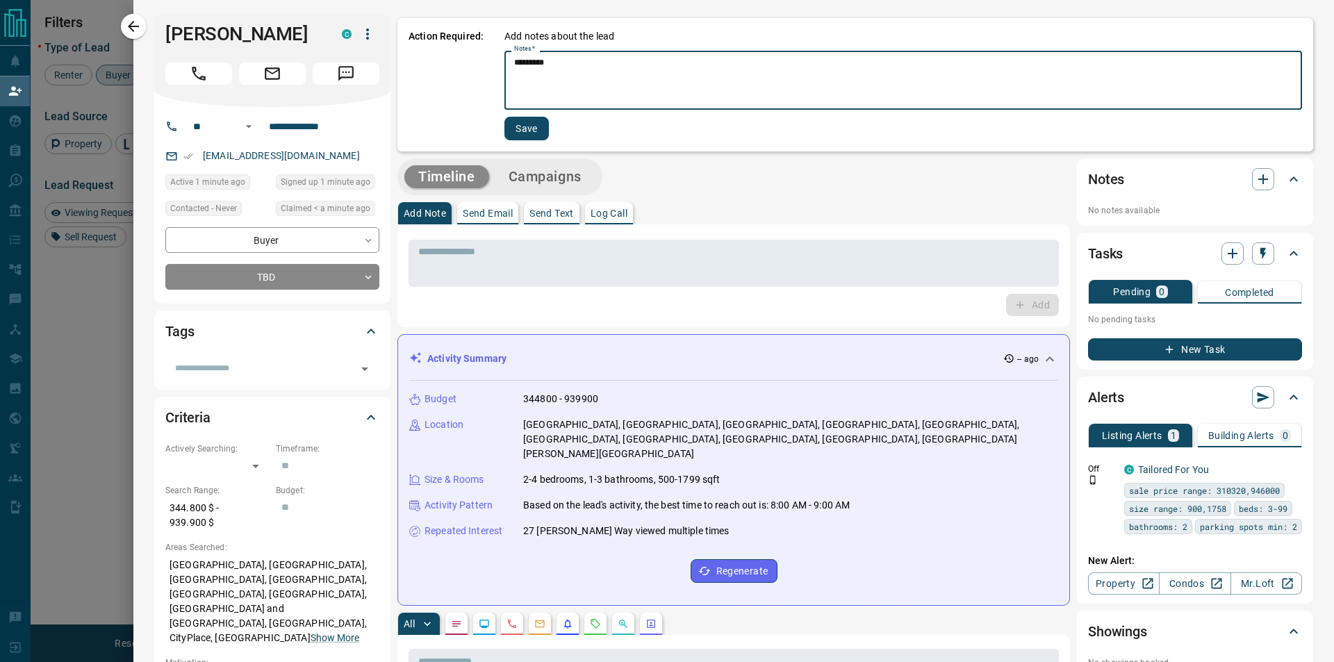
type textarea "*********"
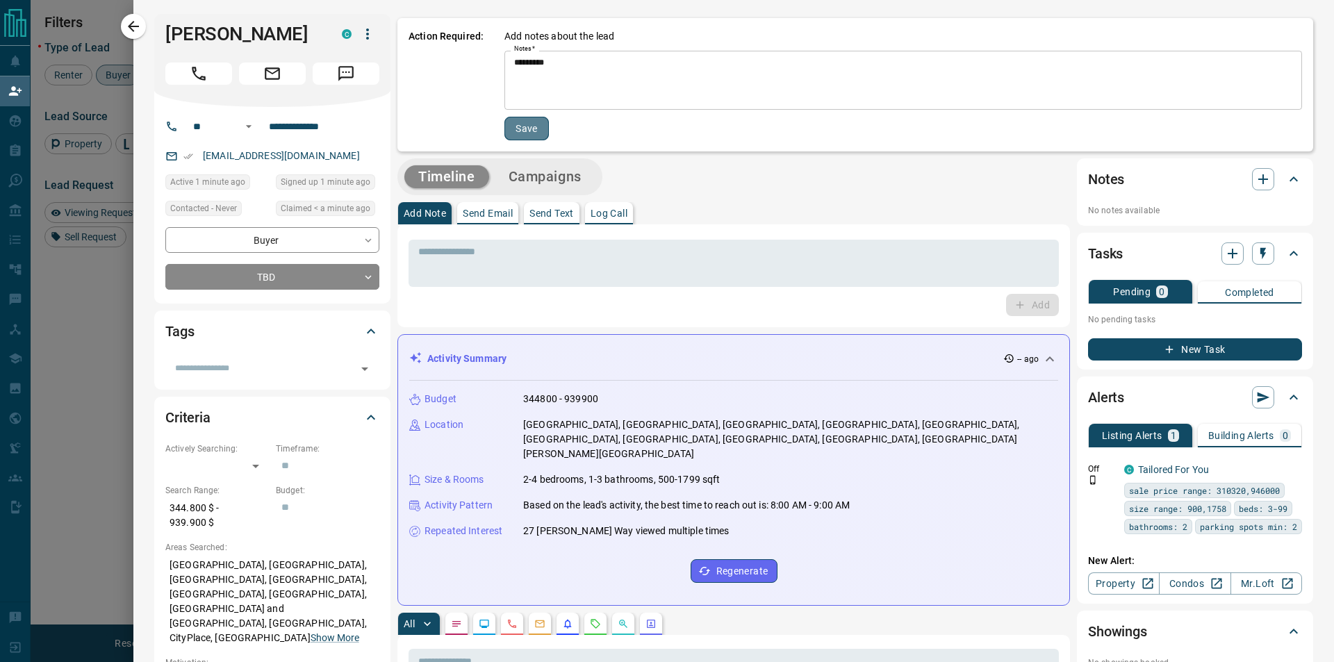
click at [511, 120] on button "Save" at bounding box center [527, 129] width 44 height 24
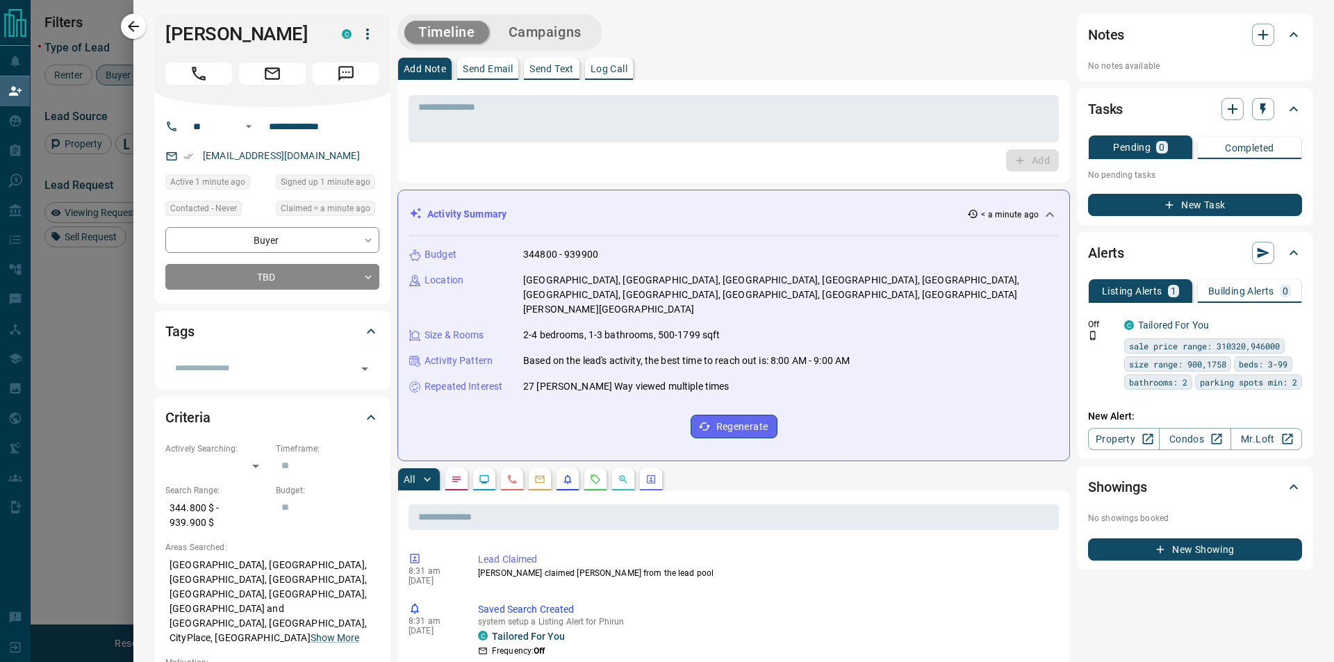
click at [142, 19] on button "button" at bounding box center [133, 26] width 25 height 25
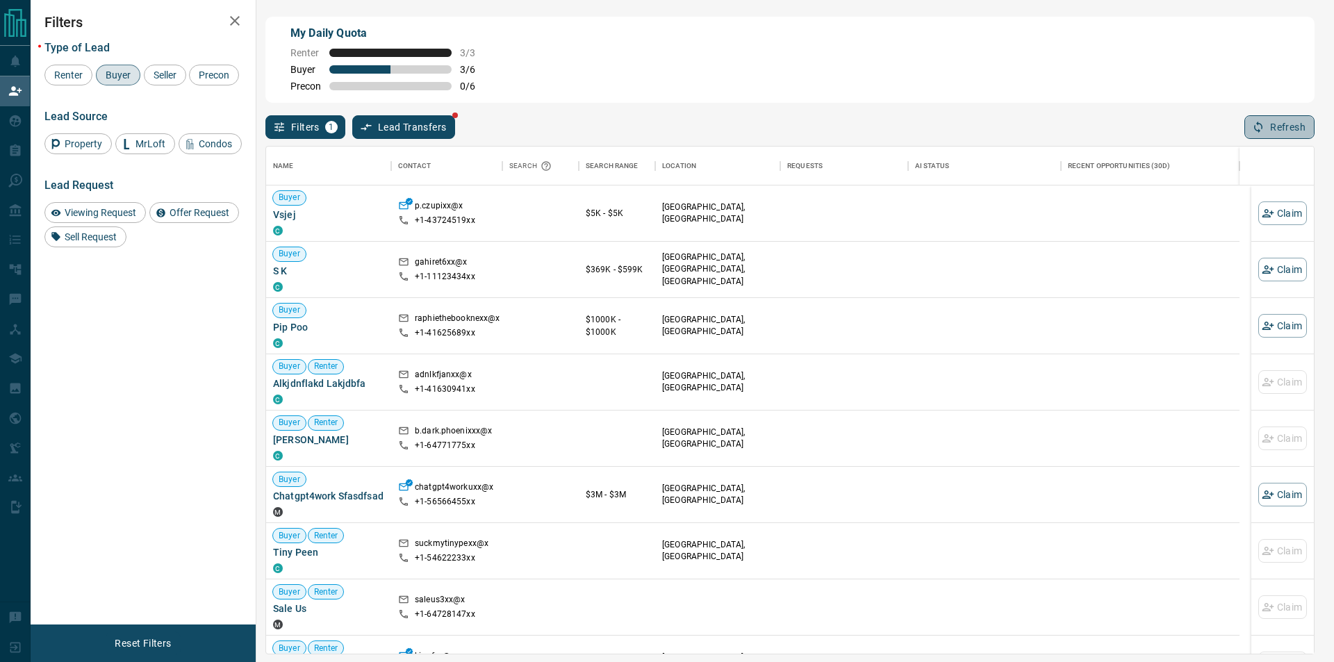
click at [1263, 133] on icon "button" at bounding box center [1258, 127] width 13 height 13
drag, startPoint x: 1232, startPoint y: 249, endPoint x: 1083, endPoint y: 224, distance: 150.7
click at [1227, 249] on div at bounding box center [1150, 270] width 179 height 56
click at [1275, 126] on button "Refresh" at bounding box center [1280, 127] width 70 height 24
click at [1203, 246] on div at bounding box center [1150, 270] width 165 height 56
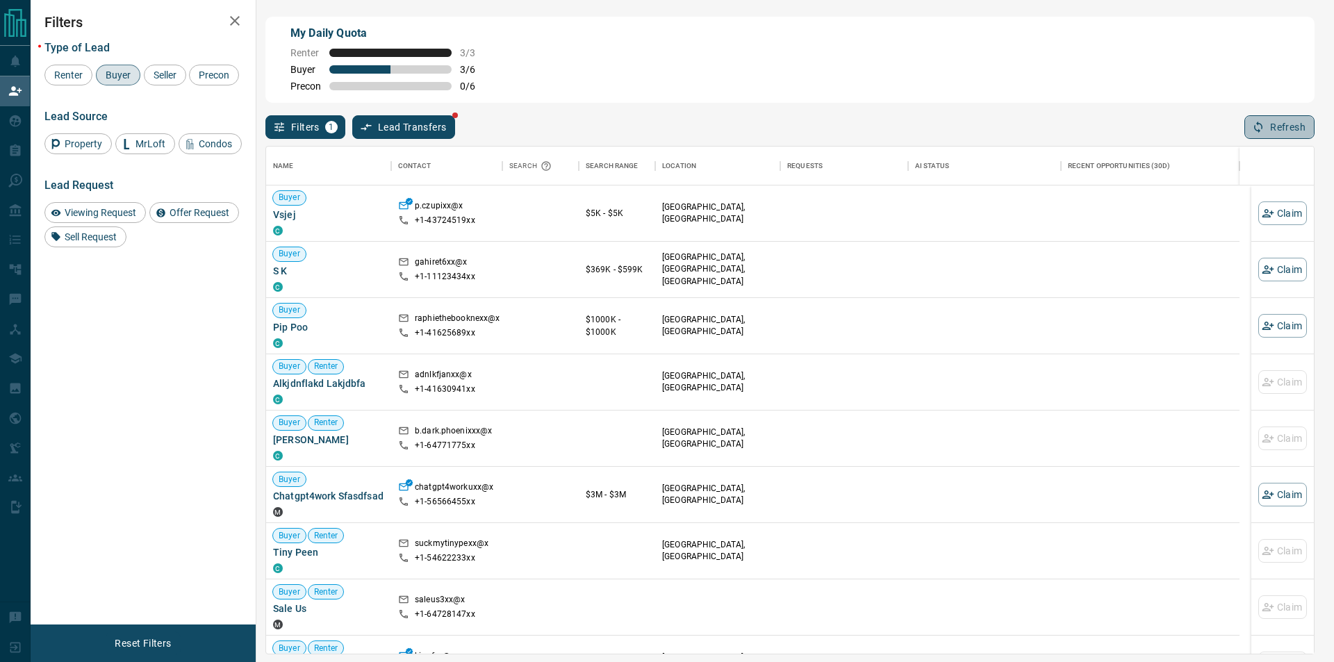
click at [1281, 120] on button "Refresh" at bounding box center [1280, 127] width 70 height 24
click at [844, 65] on div "My Daily Quota Renter 3 / 3 Buyer 3 / 6 Precon 0 / 6" at bounding box center [789, 60] width 1049 height 86
